Goal: Task Accomplishment & Management: Manage account settings

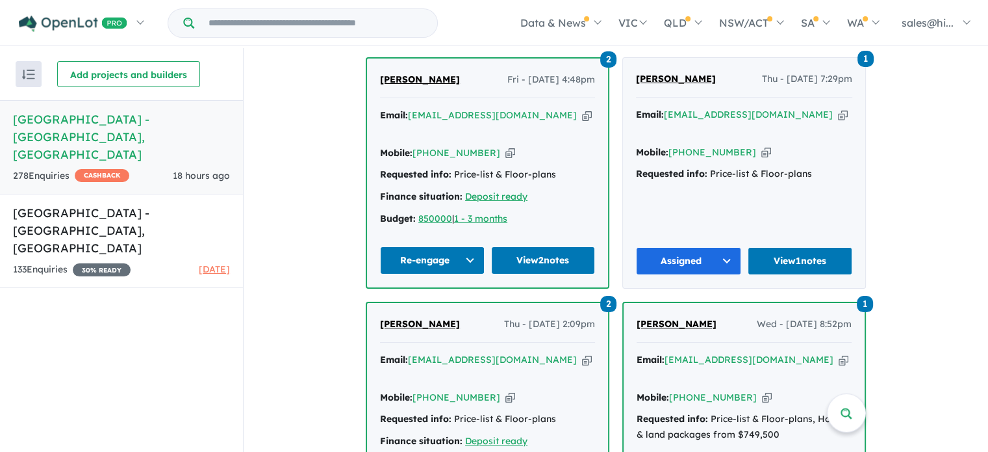
scroll to position [520, 0]
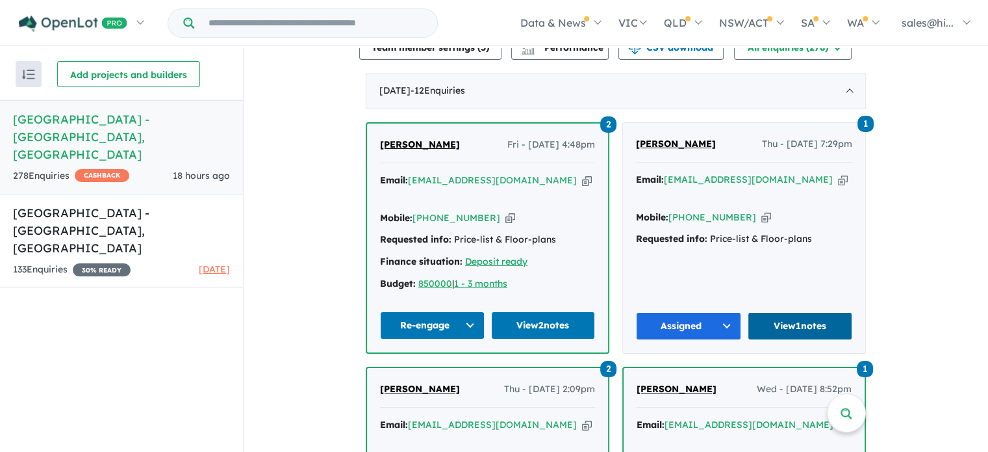
click at [790, 322] on link "View 1 notes" at bounding box center [800, 326] width 105 height 28
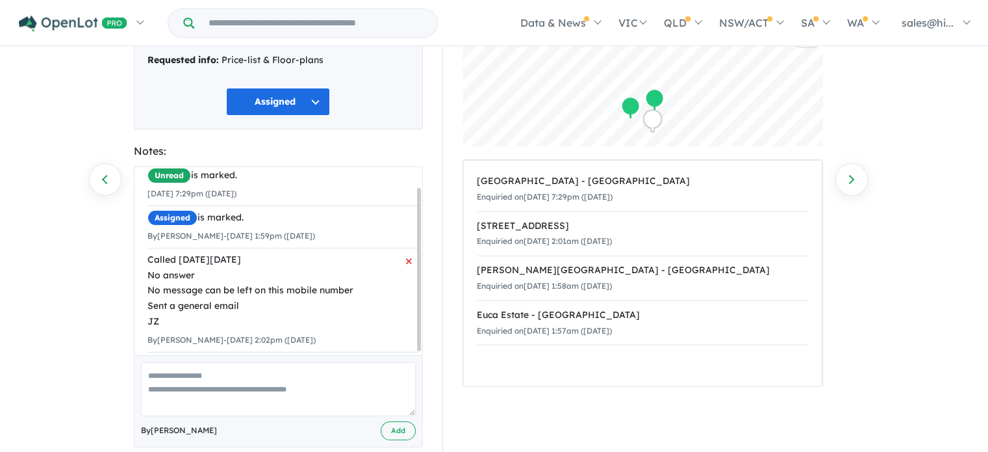
scroll to position [26, 0]
click at [248, 381] on textarea at bounding box center [278, 389] width 275 height 54
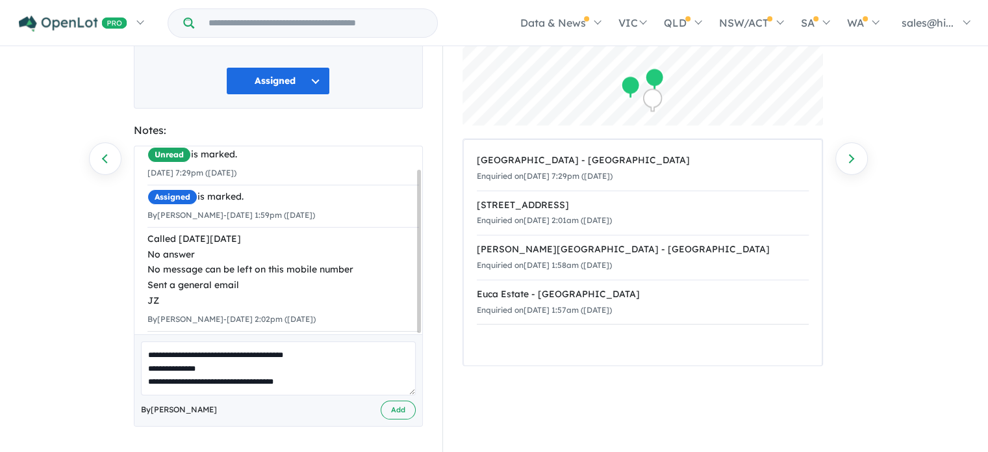
scroll to position [5, 0]
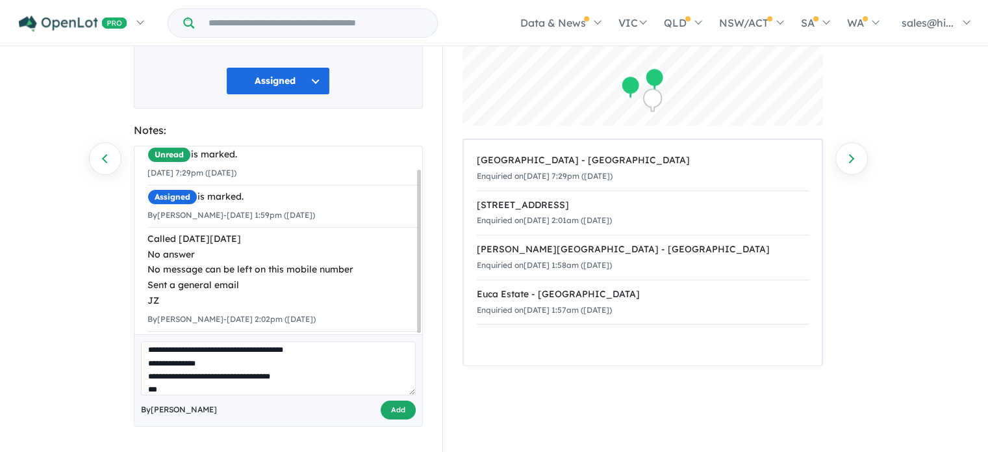
type textarea "**********"
click at [392, 407] on button "Add" at bounding box center [398, 409] width 35 height 19
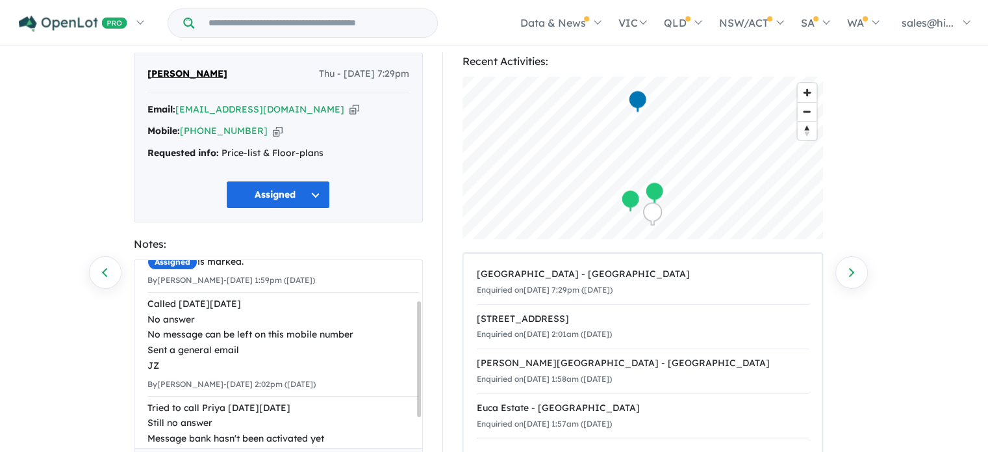
scroll to position [0, 0]
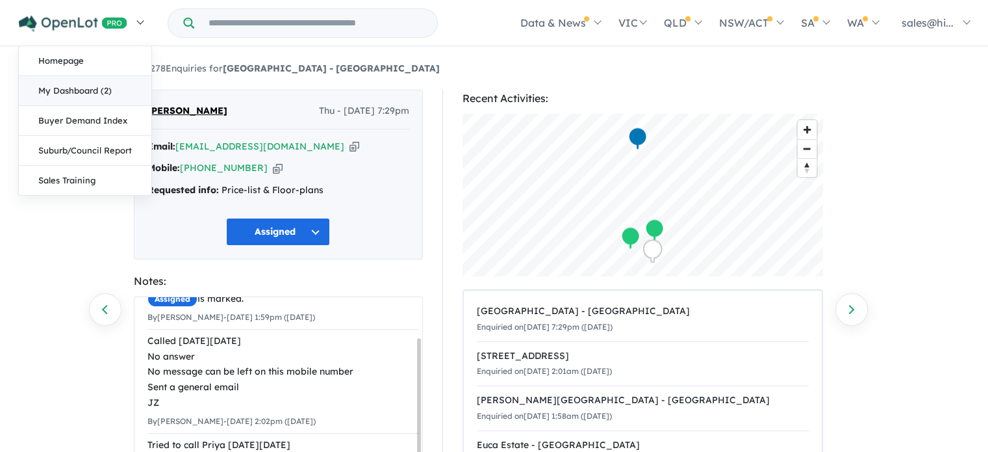
click at [101, 87] on link "My Dashboard (2)" at bounding box center [85, 91] width 133 height 30
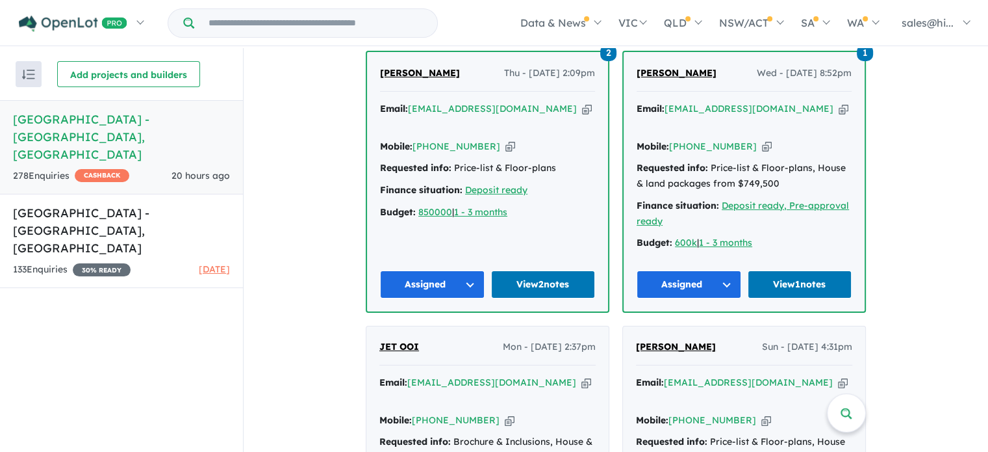
scroll to position [780, 0]
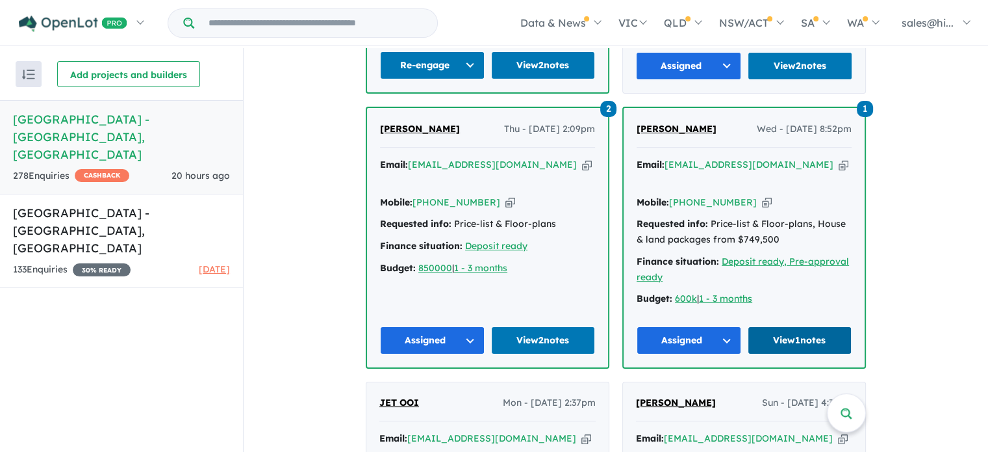
click at [798, 326] on link "View 1 notes" at bounding box center [800, 340] width 105 height 28
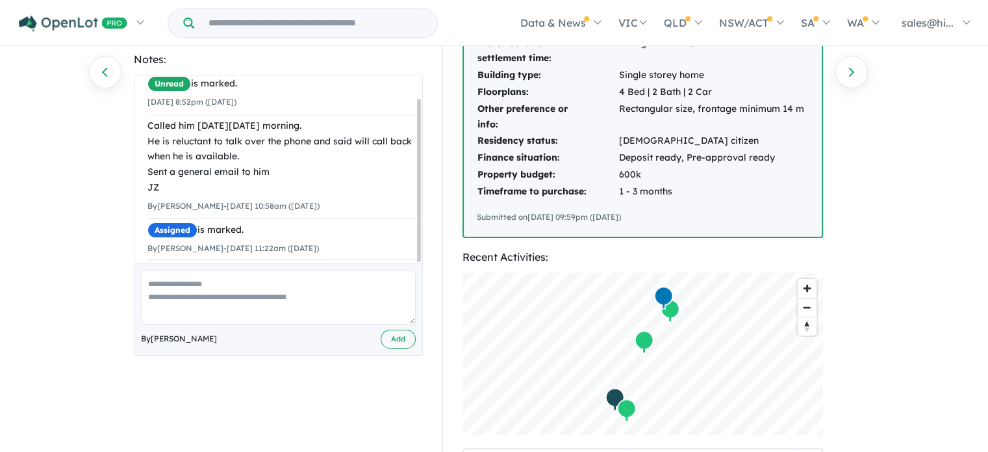
scroll to position [260, 0]
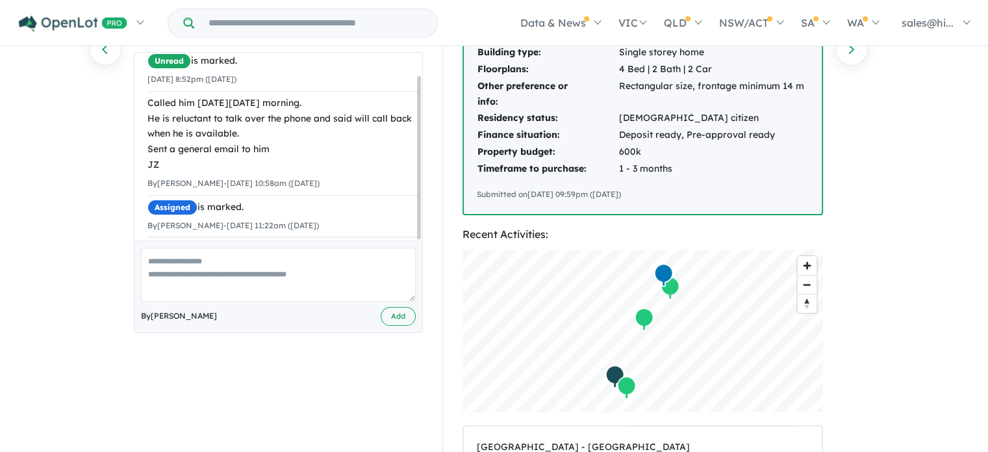
click at [285, 275] on textarea at bounding box center [278, 275] width 275 height 54
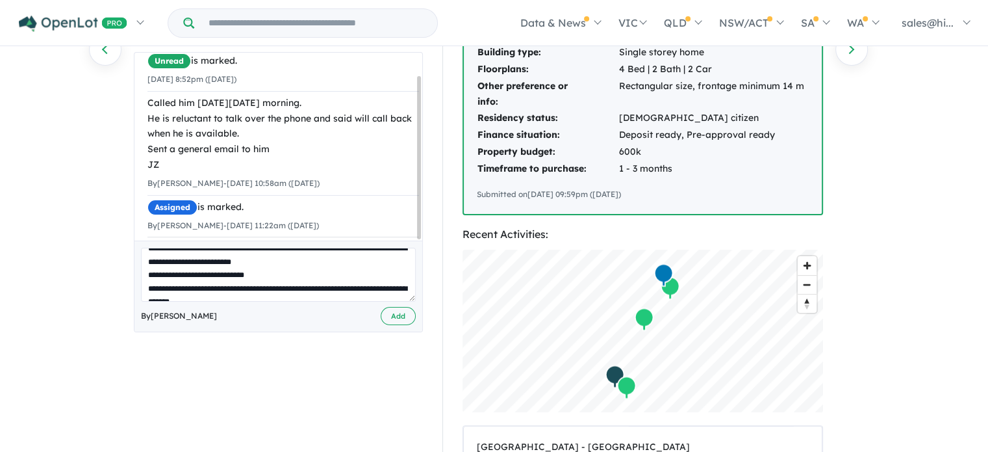
scroll to position [39, 0]
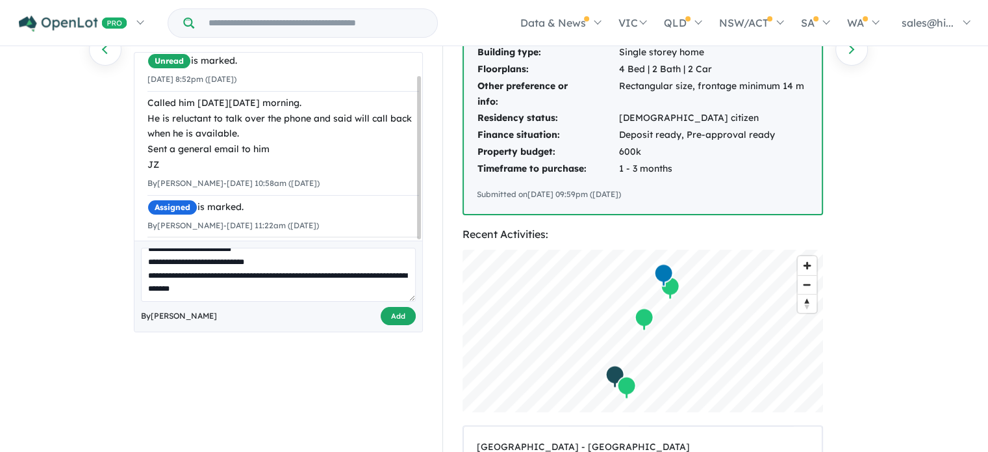
type textarea "**********"
click at [395, 314] on button "Add" at bounding box center [398, 316] width 35 height 19
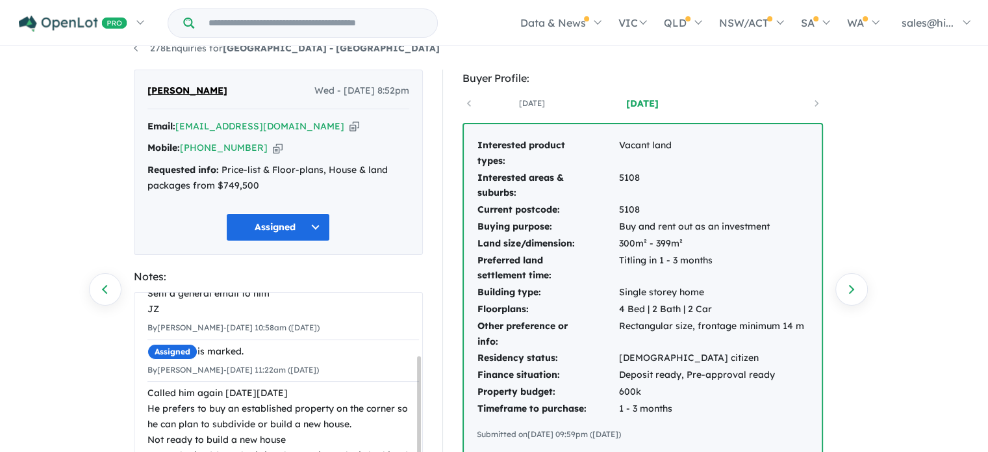
scroll to position [0, 0]
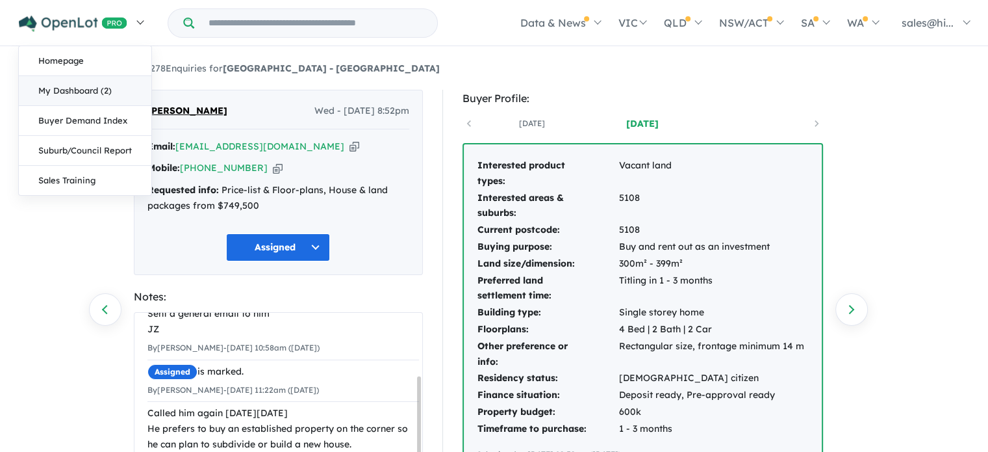
click at [82, 88] on link "My Dashboard (2)" at bounding box center [85, 91] width 133 height 30
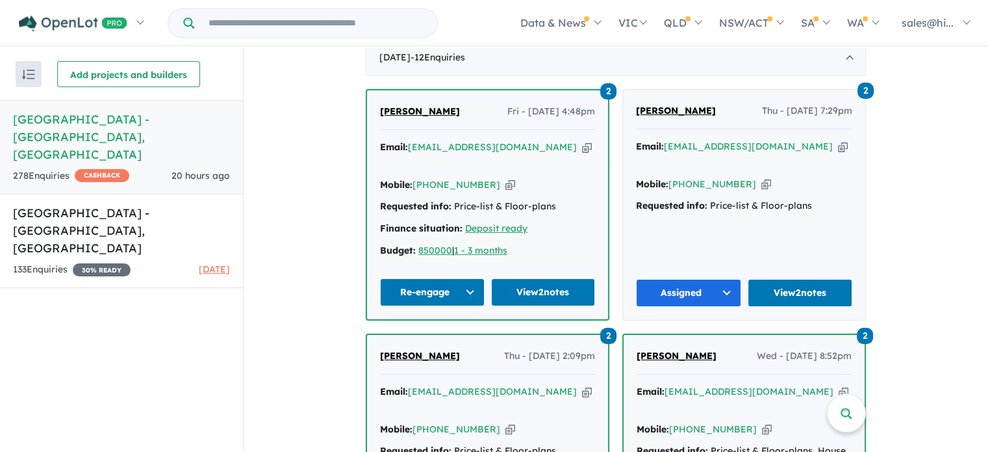
scroll to position [585, 0]
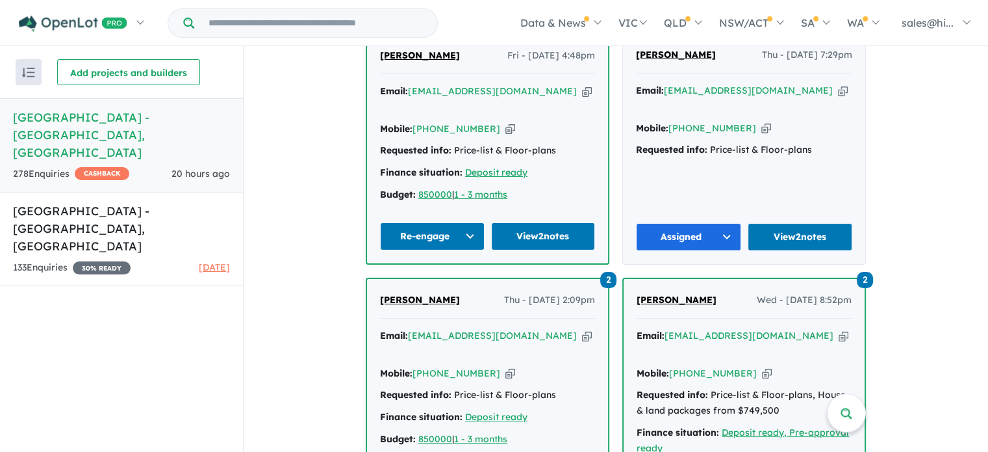
scroll to position [585, 0]
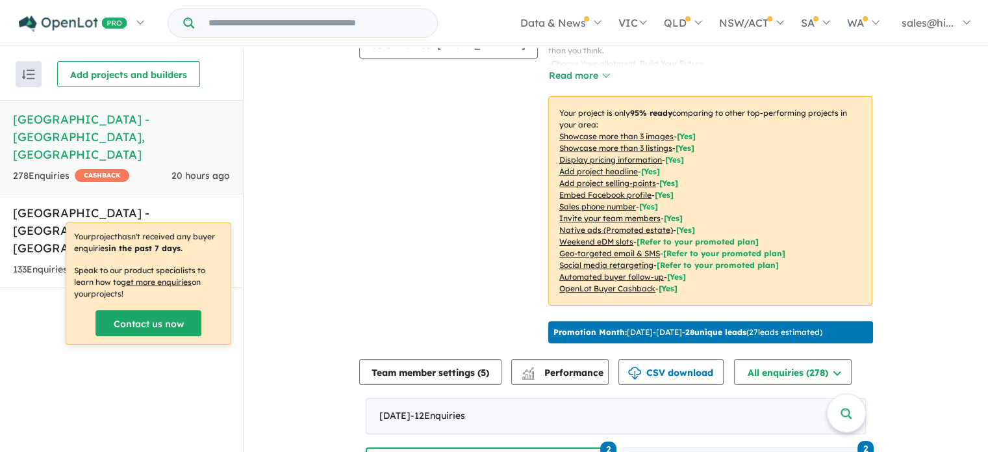
scroll to position [130, 0]
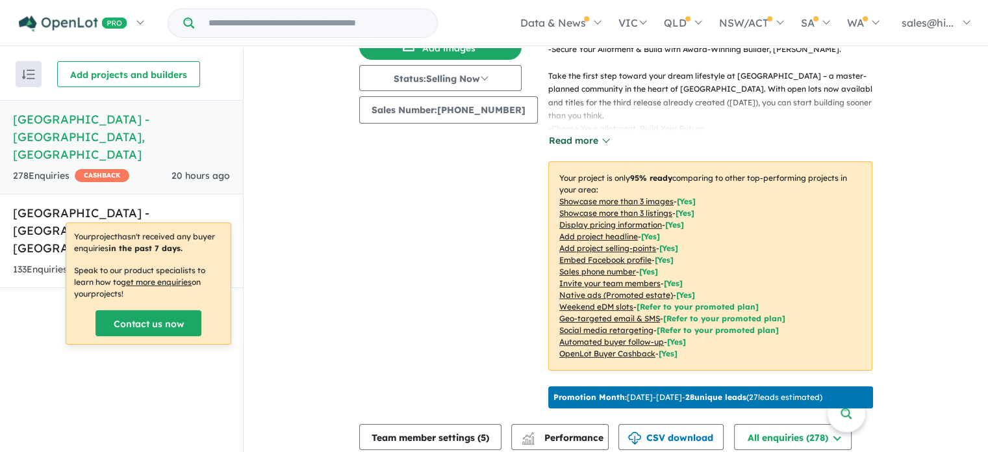
click at [595, 137] on button "Read more" at bounding box center [578, 140] width 61 height 15
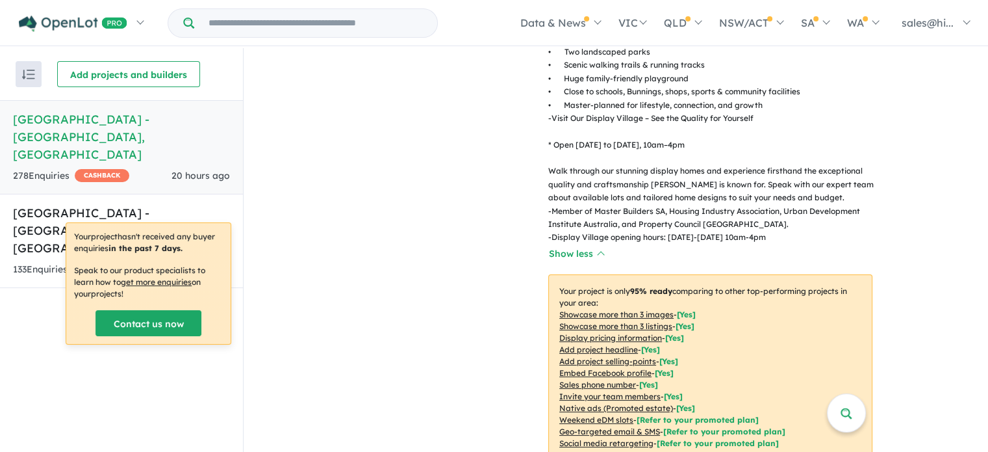
scroll to position [455, 0]
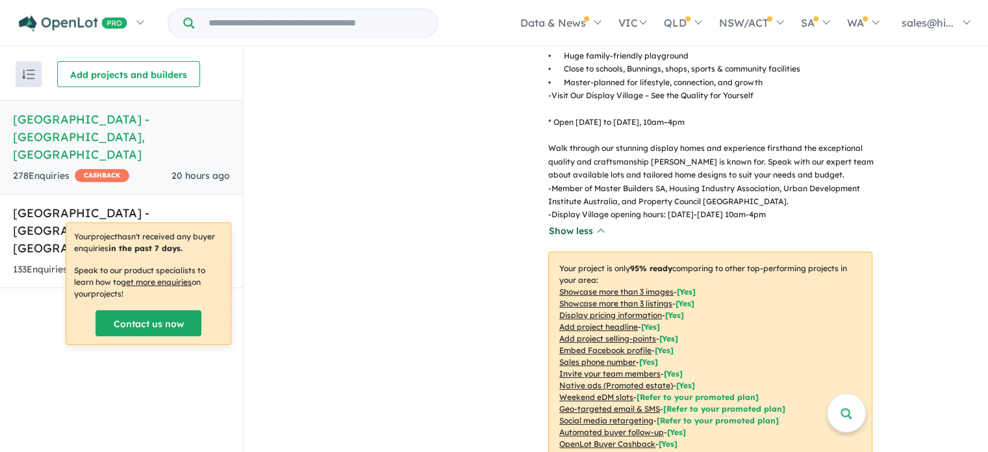
click at [577, 224] on button "Show less" at bounding box center [576, 231] width 56 height 15
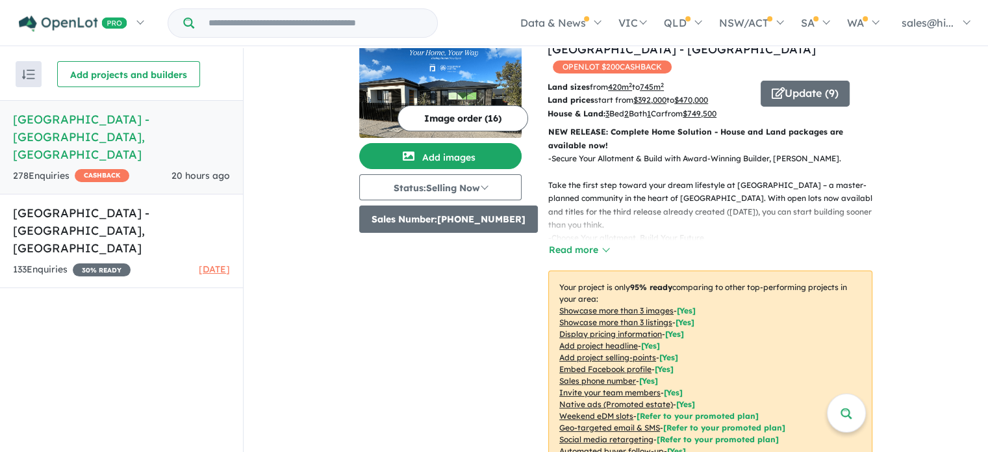
scroll to position [0, 0]
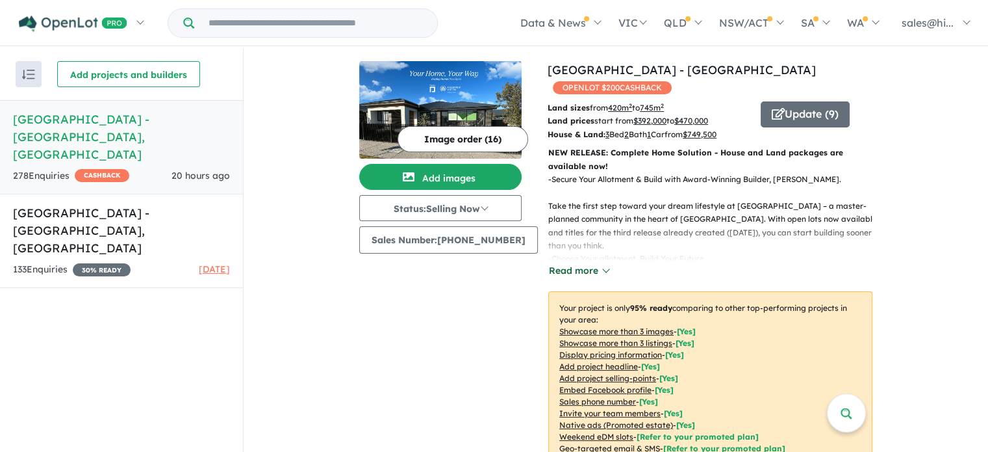
click at [576, 267] on button "Read more" at bounding box center [578, 270] width 61 height 15
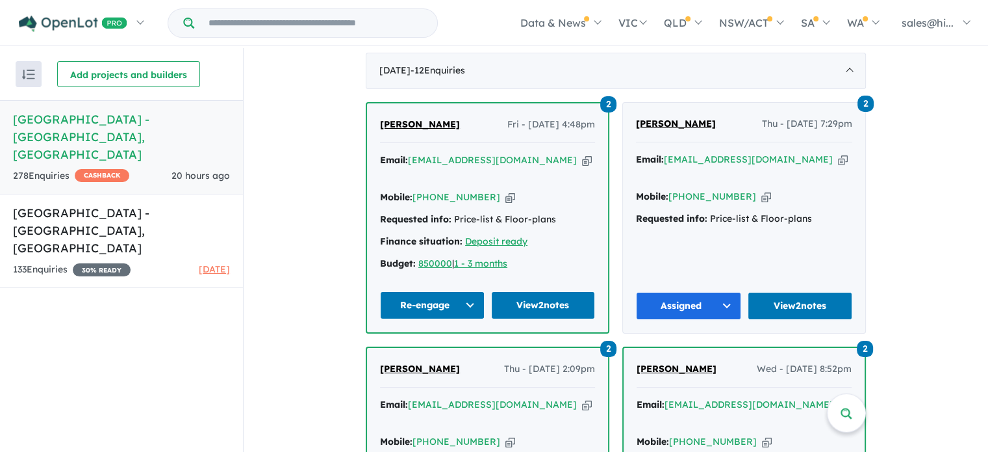
scroll to position [975, 0]
